Goal: Task Accomplishment & Management: Manage account settings

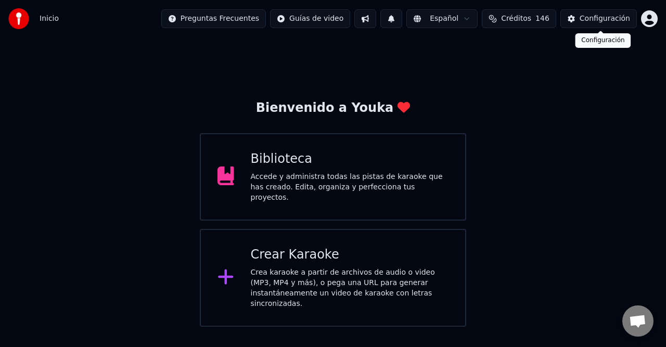
click at [584, 23] on div "Configuración" at bounding box center [604, 19] width 50 height 10
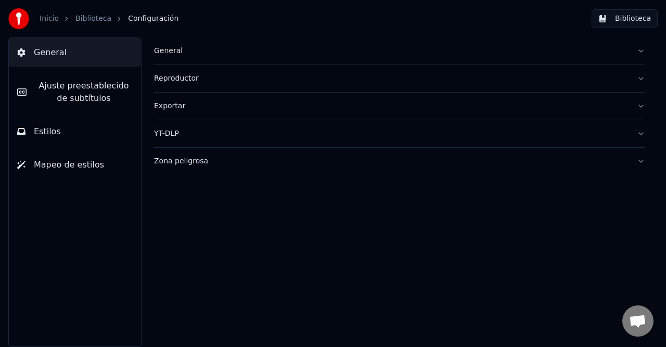
click at [182, 163] on div "Zona peligrosa" at bounding box center [391, 161] width 474 height 10
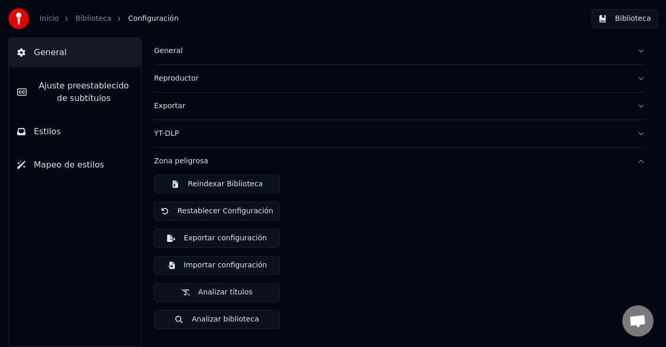
click at [226, 238] on button "Exportar configuración" at bounding box center [217, 238] width 126 height 19
click at [334, 301] on div "Reindexar Biblioteca Restablecer Configuración Exportar configuración Importar …" at bounding box center [399, 256] width 491 height 162
click at [440, 269] on div "Reindexar Biblioteca Restablecer Configuración Exportar configuración Importar …" at bounding box center [399, 256] width 491 height 162
click at [224, 323] on button "Analizar biblioteca" at bounding box center [217, 319] width 126 height 19
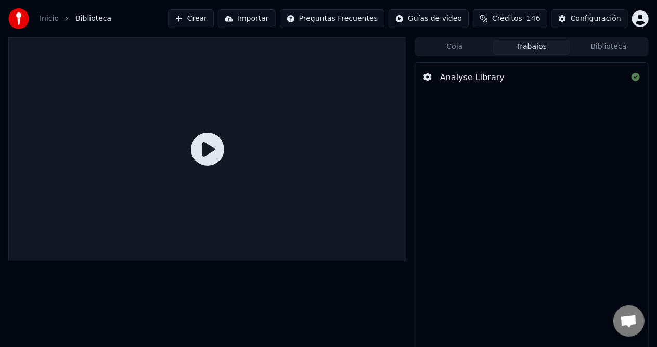
click at [613, 48] on button "Biblioteca" at bounding box center [608, 47] width 77 height 15
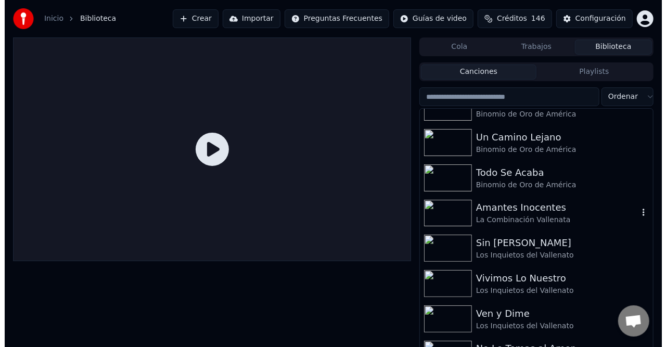
scroll to position [676, 0]
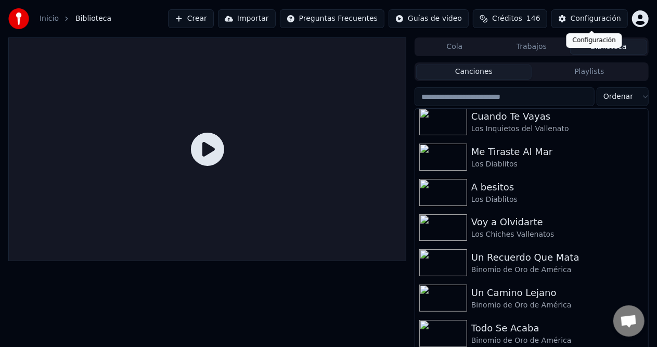
click at [590, 24] on button "Configuración" at bounding box center [589, 18] width 76 height 19
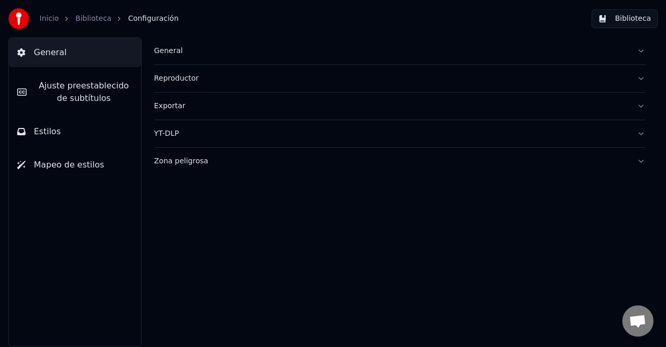
click at [173, 102] on div "Exportar" at bounding box center [391, 106] width 474 height 10
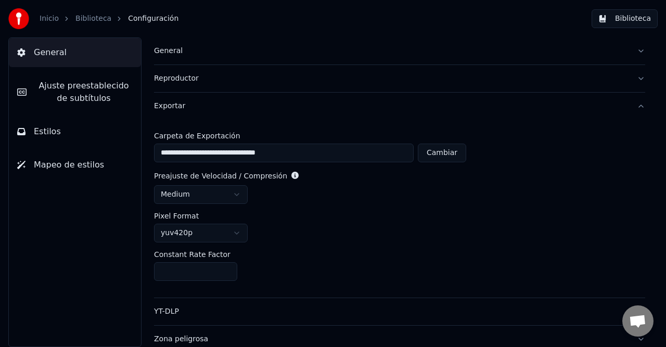
scroll to position [5, 0]
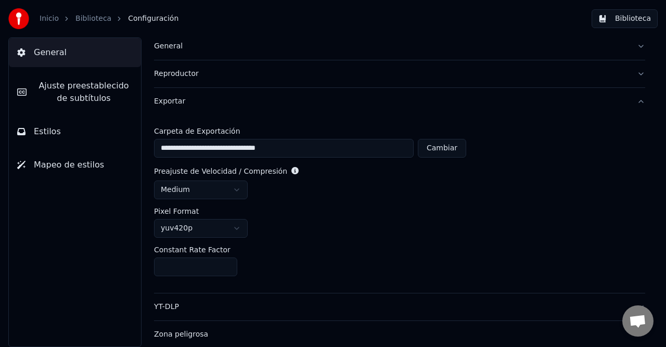
click at [236, 187] on html "**********" at bounding box center [333, 173] width 666 height 347
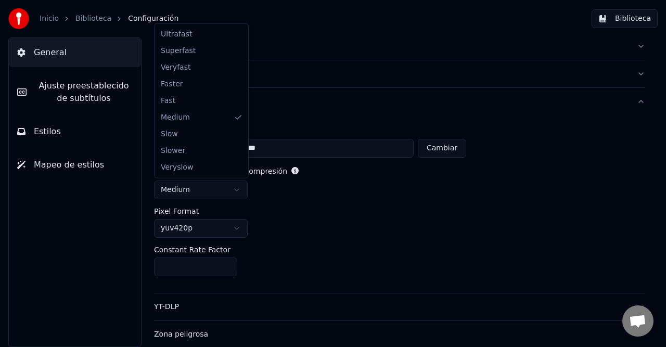
click at [369, 205] on html "**********" at bounding box center [333, 173] width 666 height 347
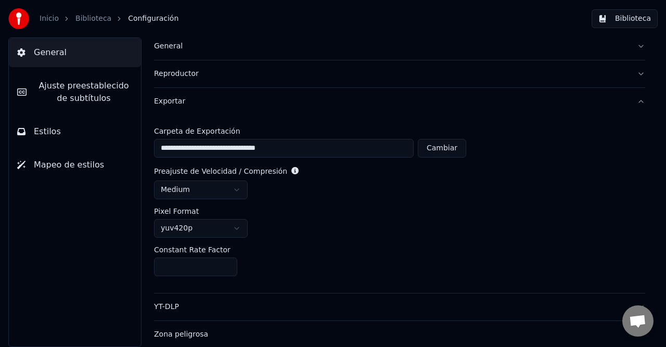
click at [380, 214] on div "Pixel Format" at bounding box center [399, 211] width 491 height 7
click at [184, 333] on div "Zona peligrosa" at bounding box center [391, 334] width 474 height 10
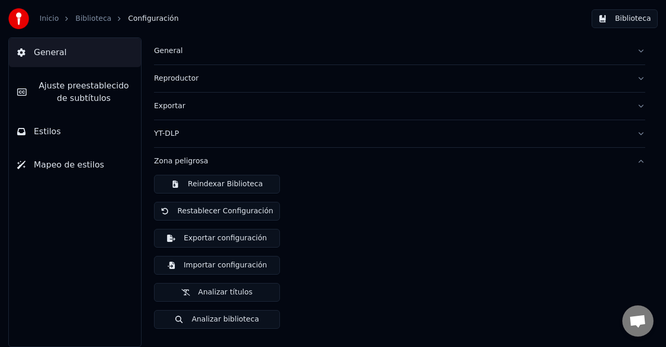
click at [34, 129] on span "Estilos" at bounding box center [47, 131] width 27 height 12
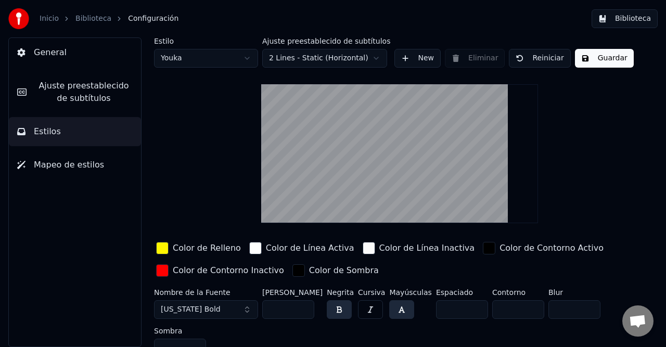
click at [61, 164] on span "Mapeo de estilos" at bounding box center [69, 165] width 70 height 12
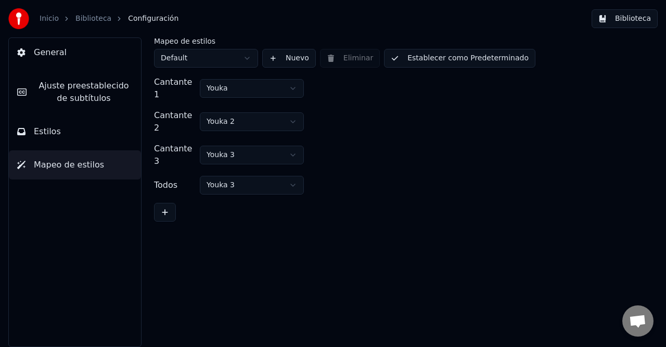
drag, startPoint x: 482, startPoint y: 227, endPoint x: 477, endPoint y: 10, distance: 216.4
click at [484, 228] on div "Mapeo de estilos Default Nuevo Eliminar Establecer como Predeterminado Cantante…" at bounding box center [399, 191] width 533 height 309
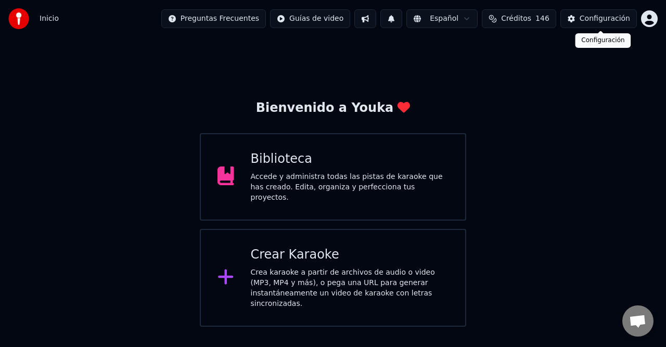
click at [591, 14] on div "Configuración" at bounding box center [604, 19] width 50 height 10
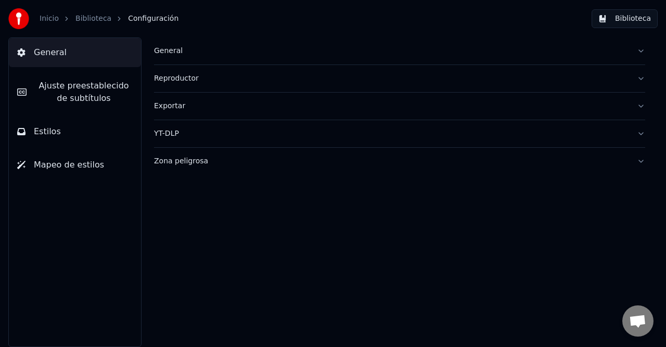
click at [166, 55] on div "General" at bounding box center [391, 51] width 474 height 10
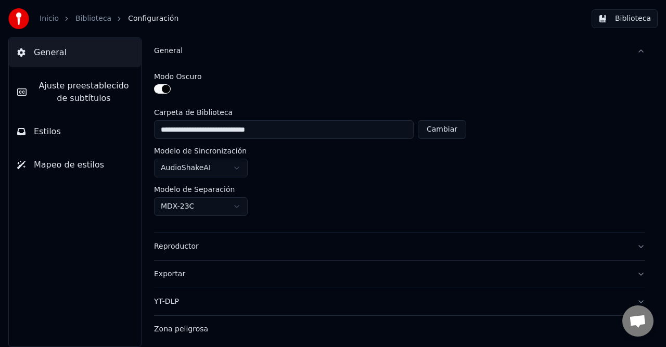
click at [83, 95] on span "Ajuste preestablecido de subtítulos" at bounding box center [84, 92] width 98 height 25
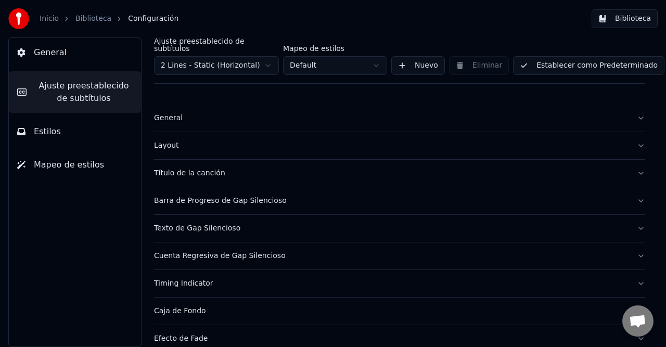
click at [165, 113] on div "General" at bounding box center [391, 118] width 474 height 10
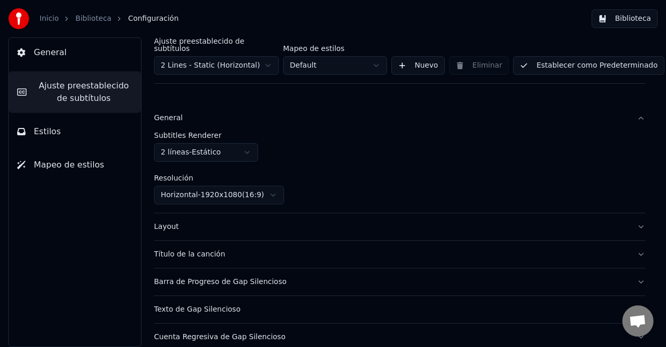
click at [165, 113] on div "General" at bounding box center [391, 118] width 474 height 10
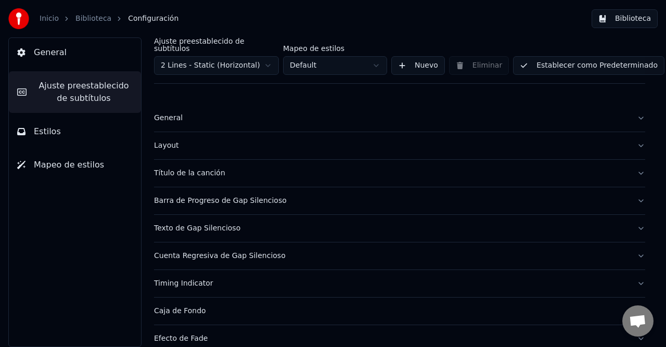
click at [56, 124] on button "Estilos" at bounding box center [75, 131] width 132 height 29
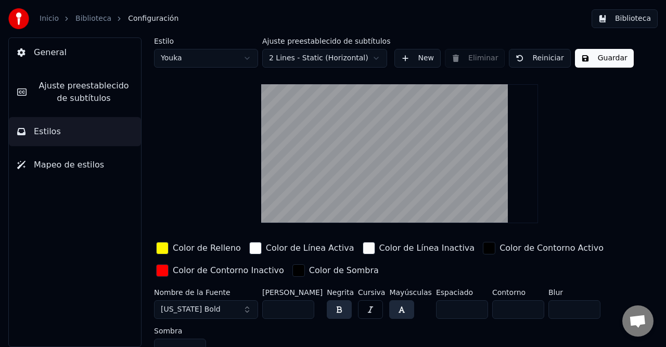
click at [83, 94] on span "Ajuste preestablecido de subtítulos" at bounding box center [84, 92] width 98 height 25
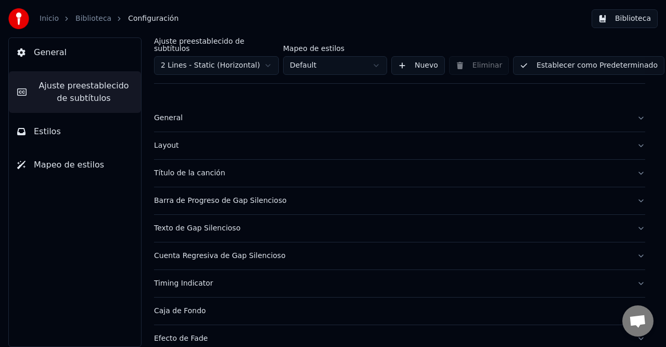
click at [172, 113] on div "General" at bounding box center [391, 118] width 474 height 10
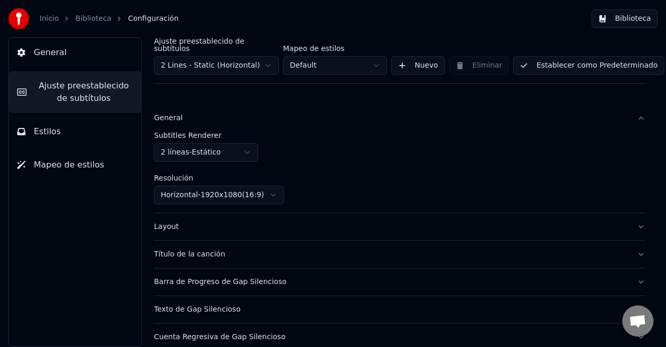
click at [172, 113] on div "General" at bounding box center [391, 118] width 474 height 10
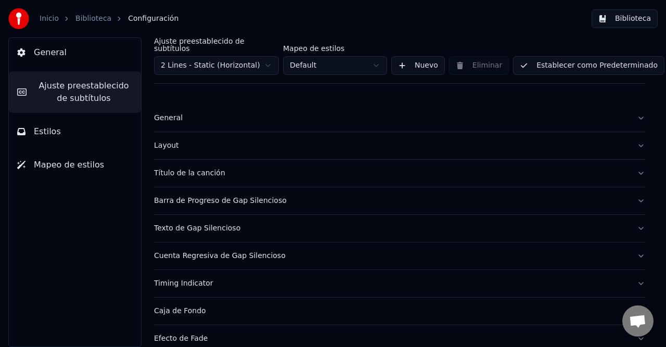
click at [68, 130] on button "Estilos" at bounding box center [75, 131] width 132 height 29
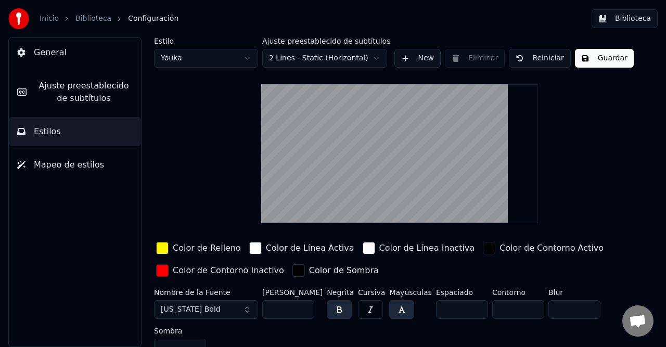
scroll to position [12, 0]
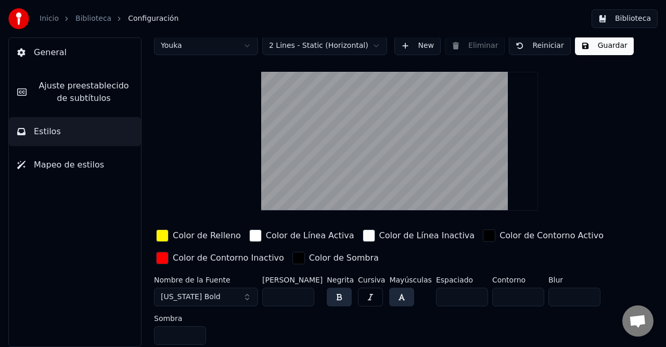
click at [79, 105] on button "Ajuste preestablecido de subtítulos" at bounding box center [75, 92] width 132 height 42
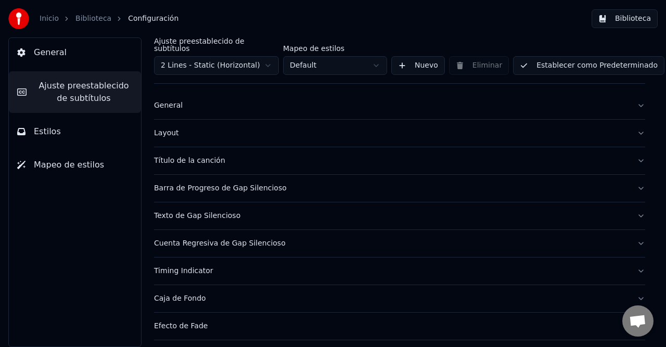
click at [179, 100] on div "General" at bounding box center [391, 105] width 474 height 10
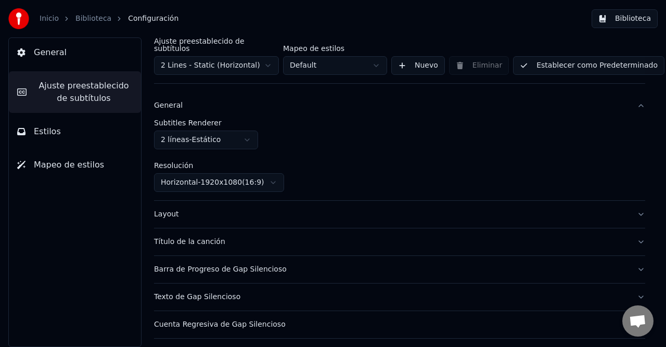
click at [170, 213] on button "Layout" at bounding box center [399, 214] width 491 height 27
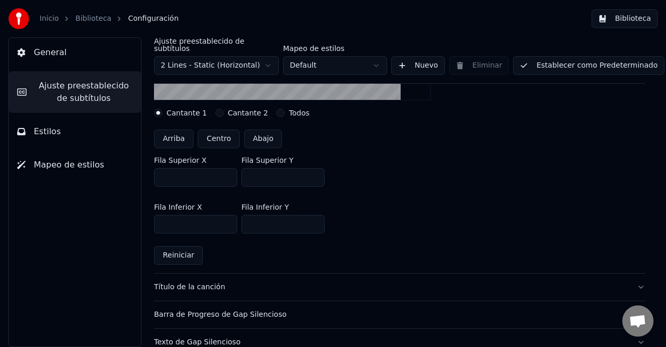
scroll to position [273, 0]
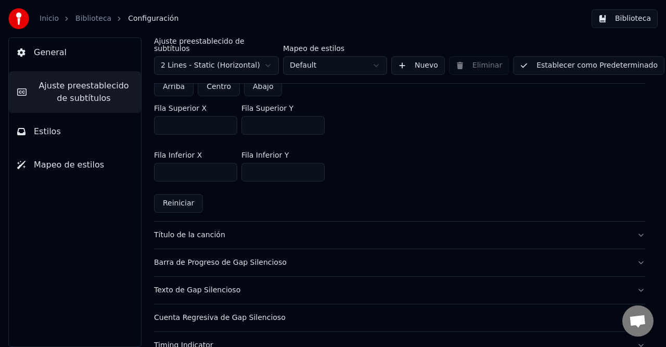
click at [195, 230] on div "Título de la canción" at bounding box center [391, 235] width 474 height 10
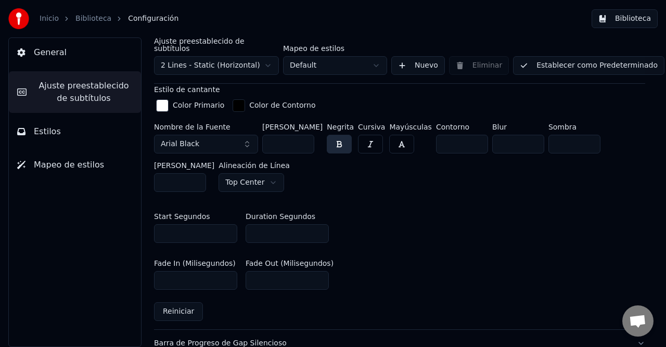
scroll to position [533, 0]
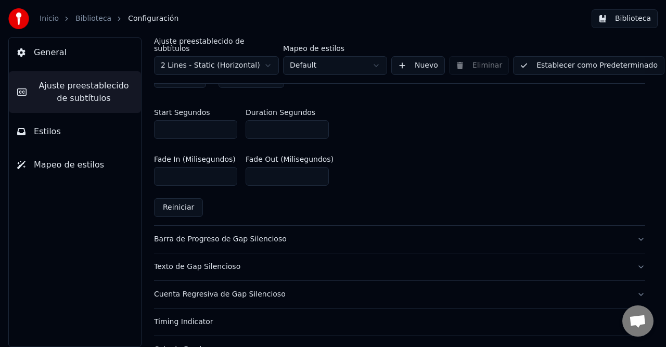
click at [191, 234] on div "Barra de Progreso de Gap Silencioso" at bounding box center [391, 239] width 474 height 10
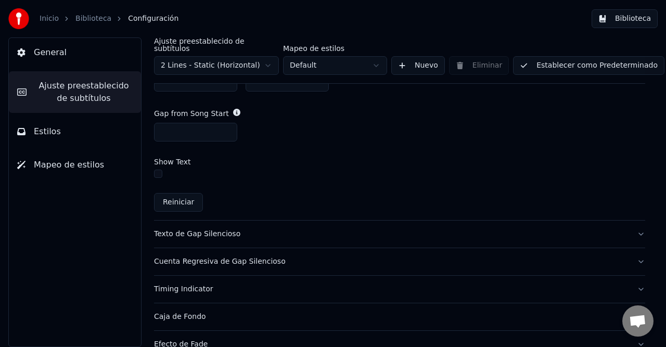
scroll to position [703, 0]
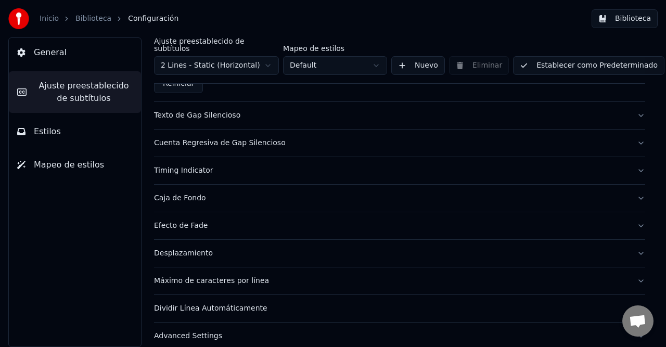
click at [179, 102] on button "Texto de Gap Silencioso" at bounding box center [399, 115] width 491 height 27
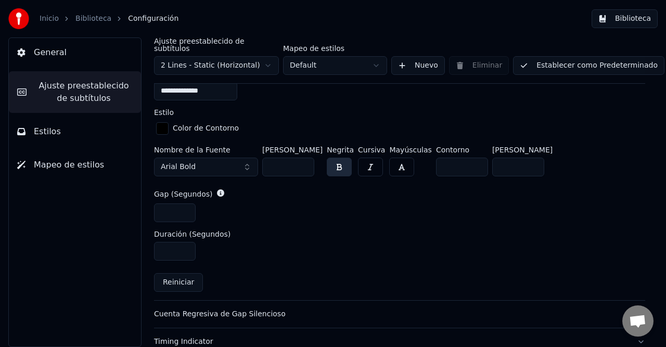
scroll to position [285, 0]
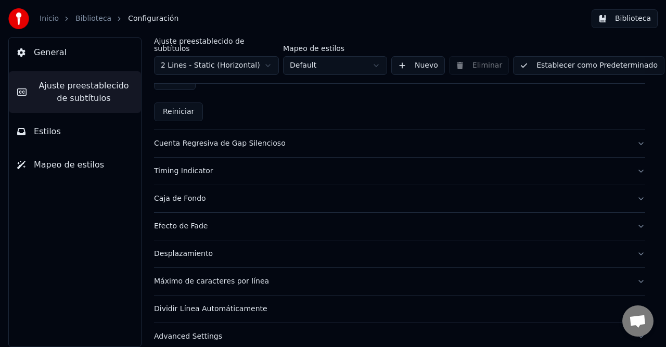
click at [187, 138] on div "Cuenta Regresiva de Gap Silencioso" at bounding box center [391, 143] width 474 height 10
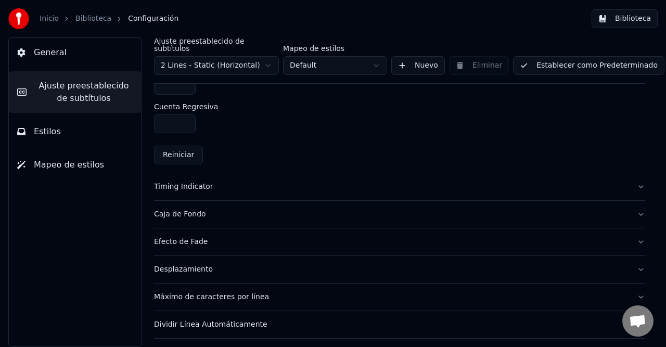
scroll to position [521, 0]
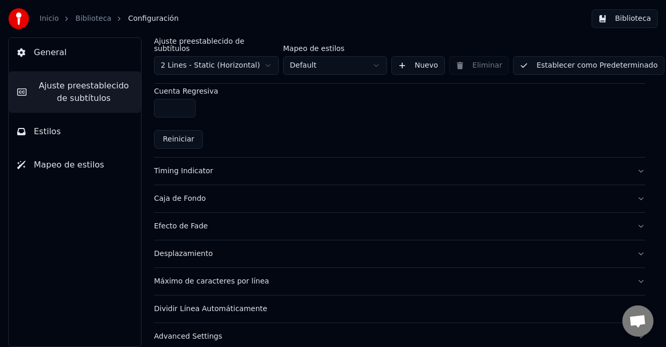
click at [187, 166] on div "Timing Indicator" at bounding box center [391, 171] width 474 height 10
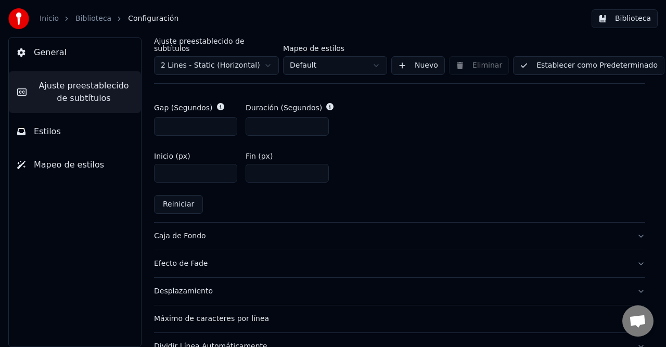
scroll to position [560, 0]
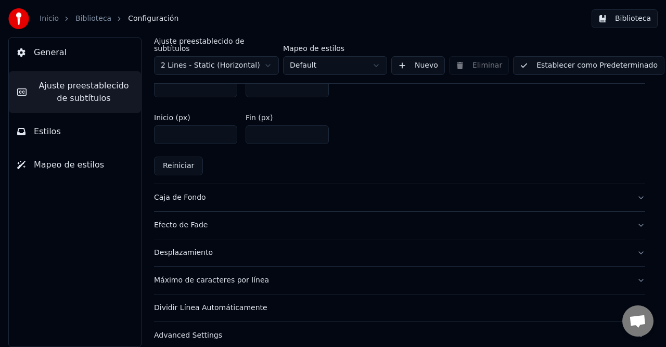
click at [177, 192] on div "Caja de Fondo" at bounding box center [391, 197] width 474 height 10
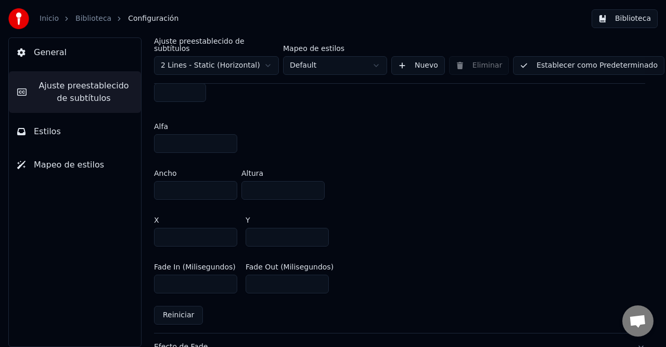
scroll to position [664, 0]
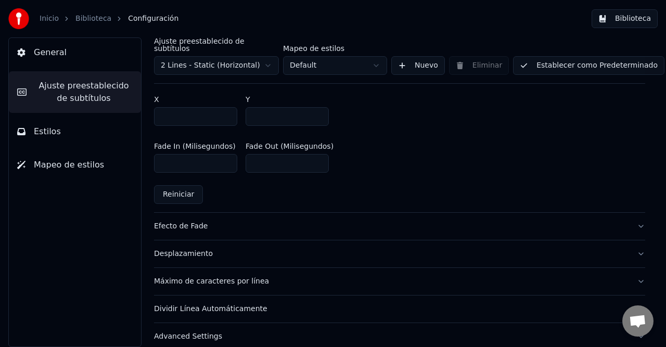
click at [177, 221] on div "Efecto de Fade" at bounding box center [391, 226] width 474 height 10
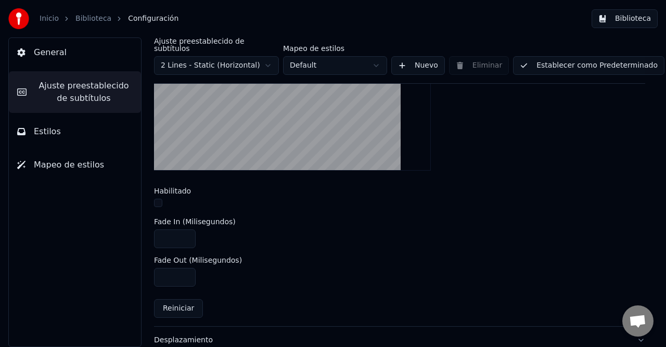
scroll to position [431, 0]
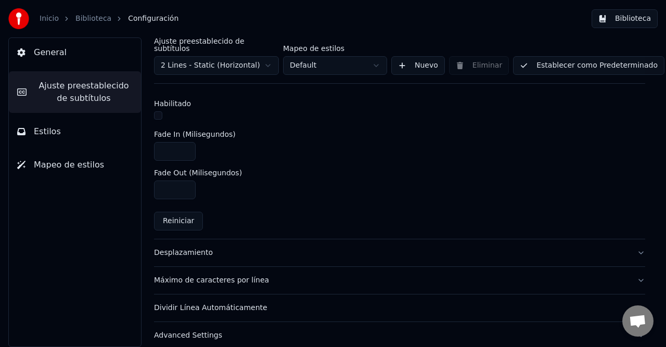
click at [179, 248] on div "Desplazamiento" at bounding box center [391, 253] width 474 height 10
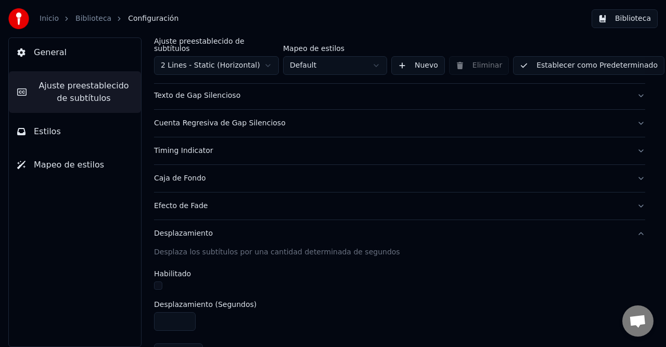
scroll to position [237, 0]
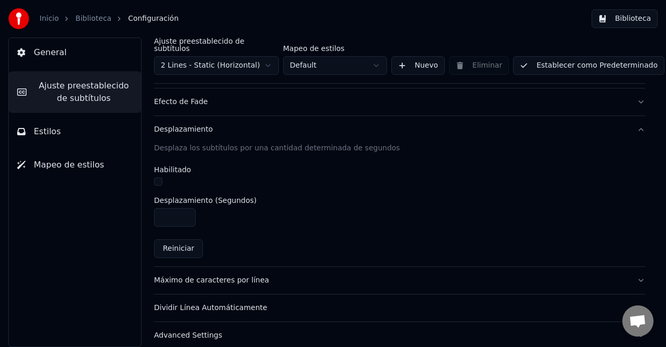
click at [259, 275] on div "Máximo de caracteres por línea" at bounding box center [391, 280] width 474 height 10
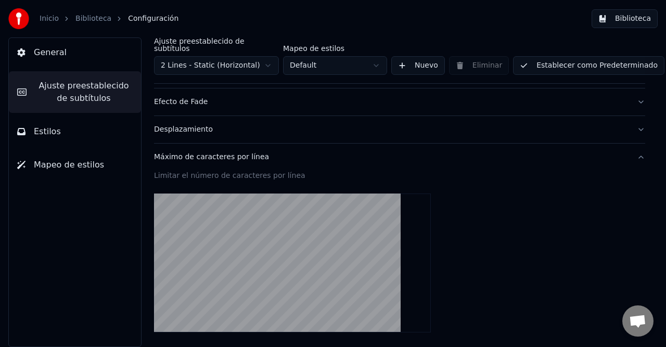
scroll to position [392, 0]
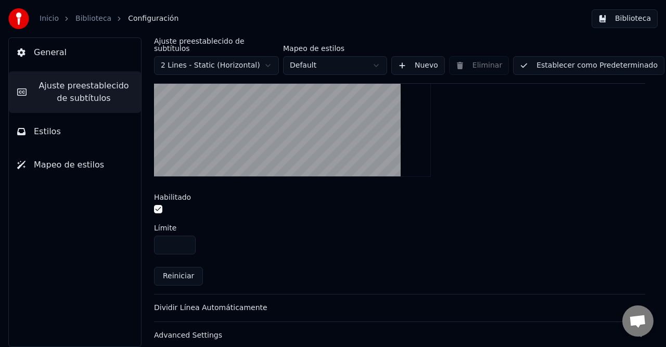
click at [219, 303] on div "Dividir Línea Automáticamente" at bounding box center [391, 308] width 474 height 10
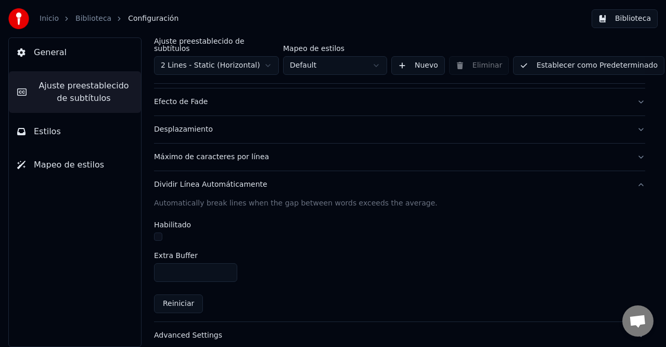
click at [164, 330] on div "Advanced Settings" at bounding box center [391, 335] width 474 height 10
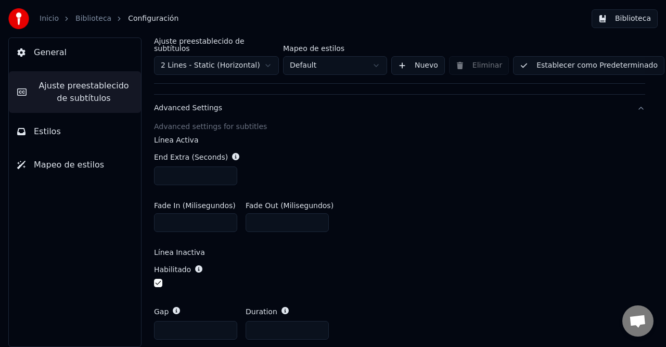
scroll to position [418, 0]
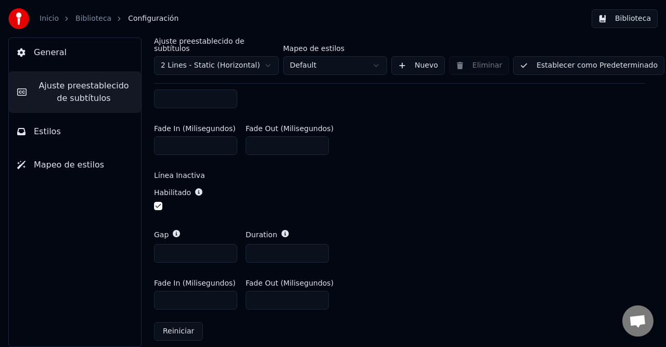
click at [68, 138] on button "Estilos" at bounding box center [75, 131] width 132 height 29
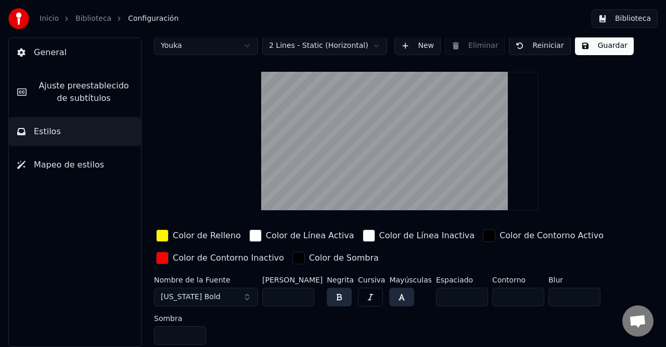
scroll to position [0, 0]
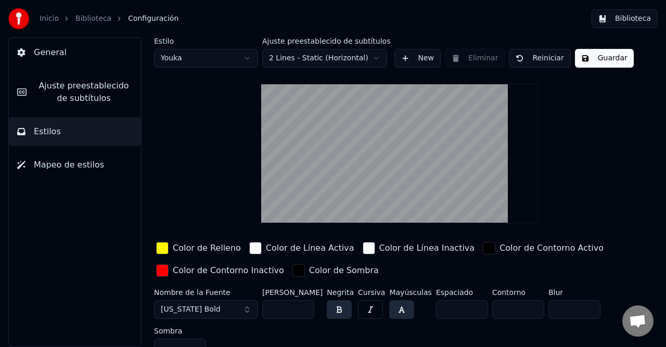
click at [85, 162] on span "Mapeo de estilos" at bounding box center [69, 165] width 70 height 12
